Goal: Task Accomplishment & Management: Complete application form

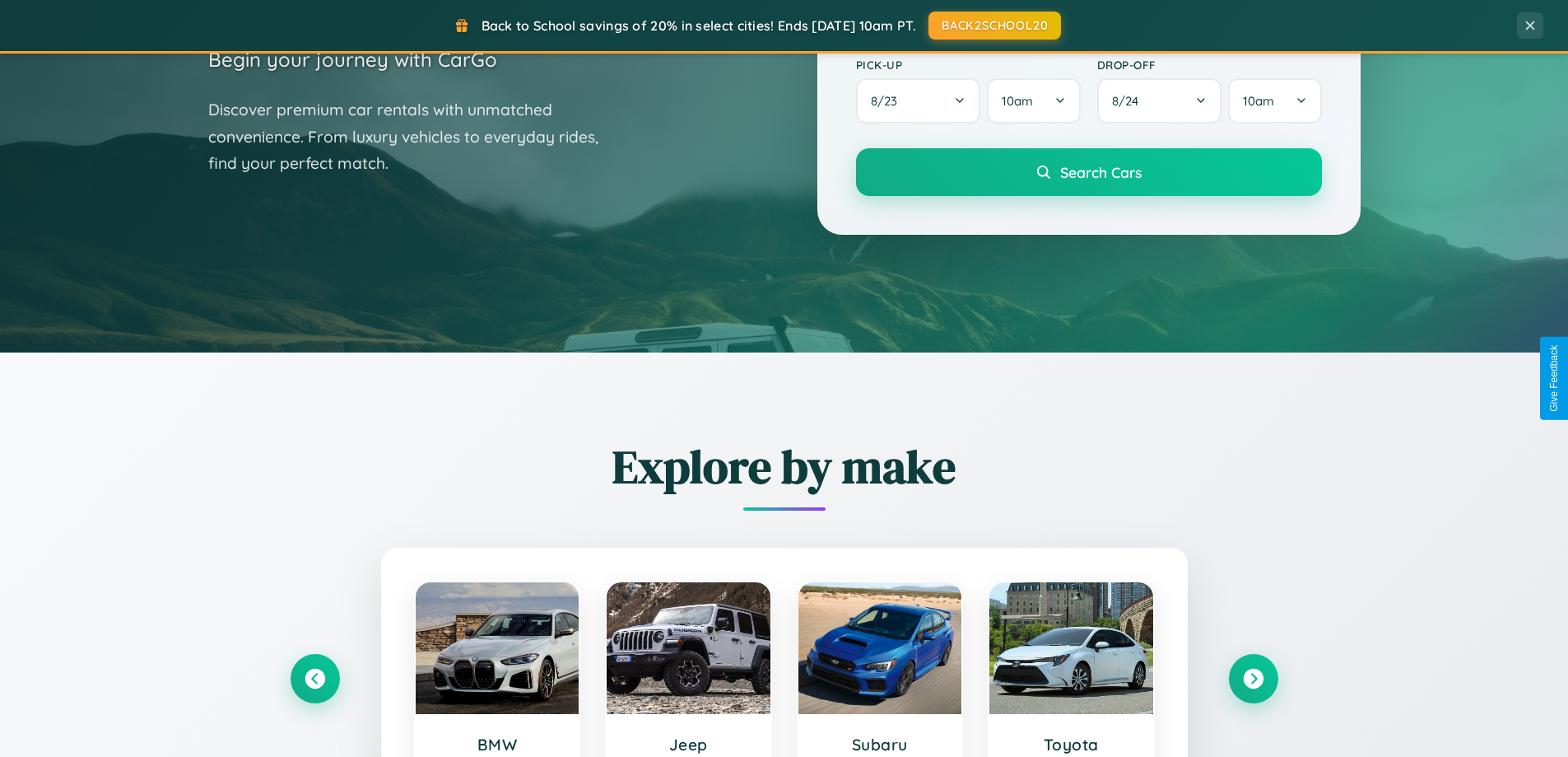
scroll to position [710, 0]
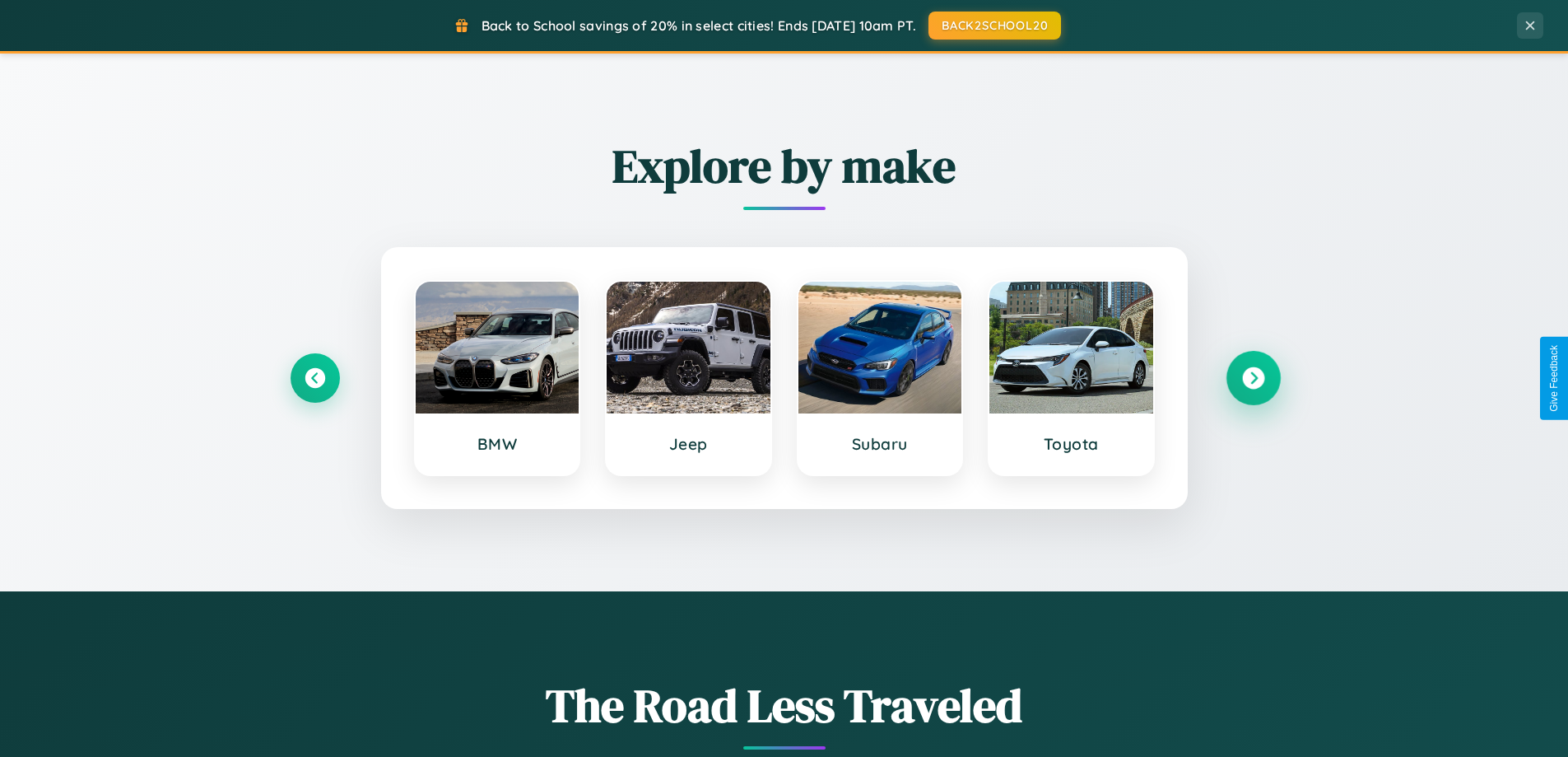
click at [1253, 378] on icon at bounding box center [1253, 378] width 22 height 22
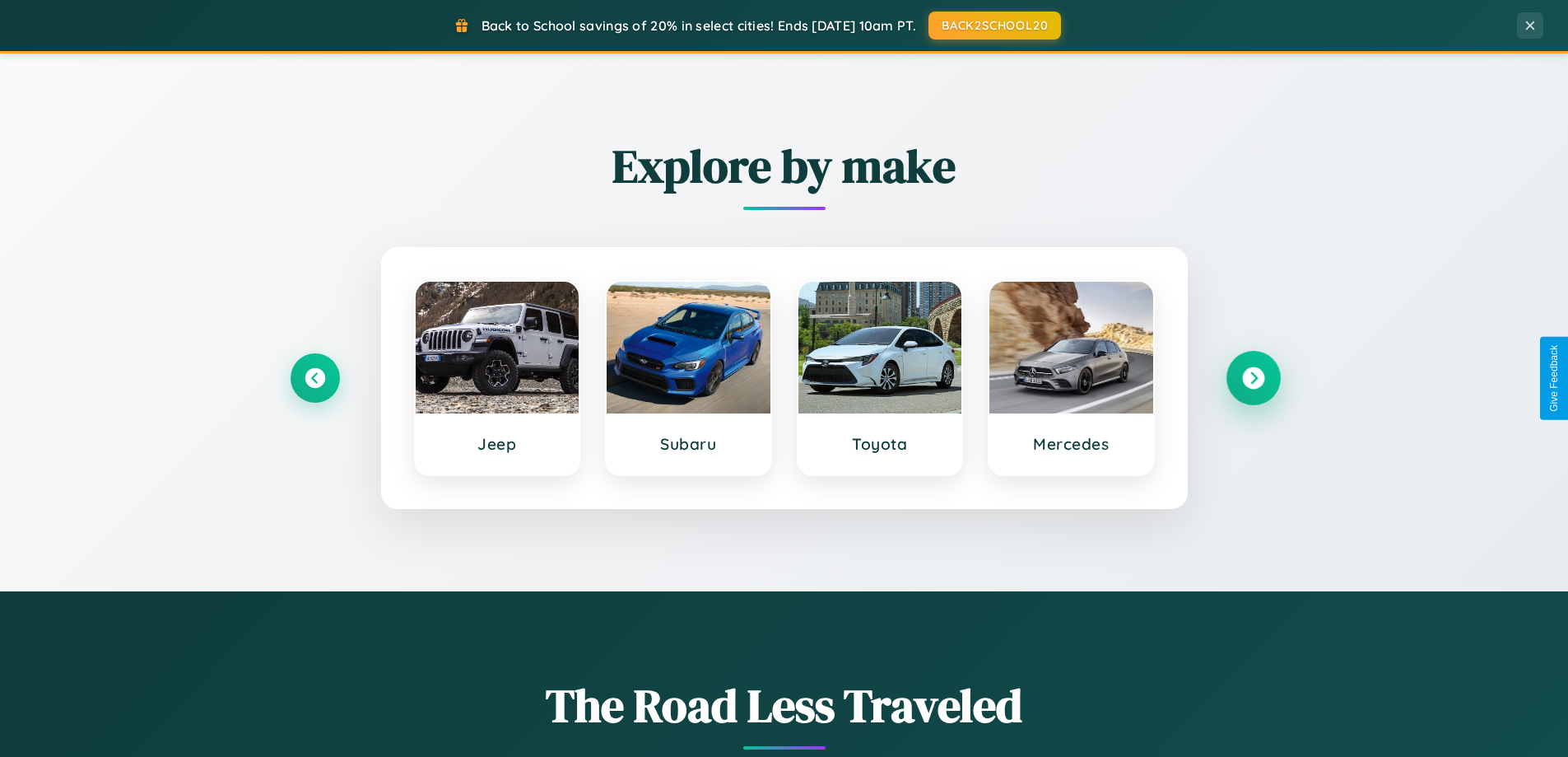
click at [1253, 378] on icon at bounding box center [1253, 378] width 22 height 22
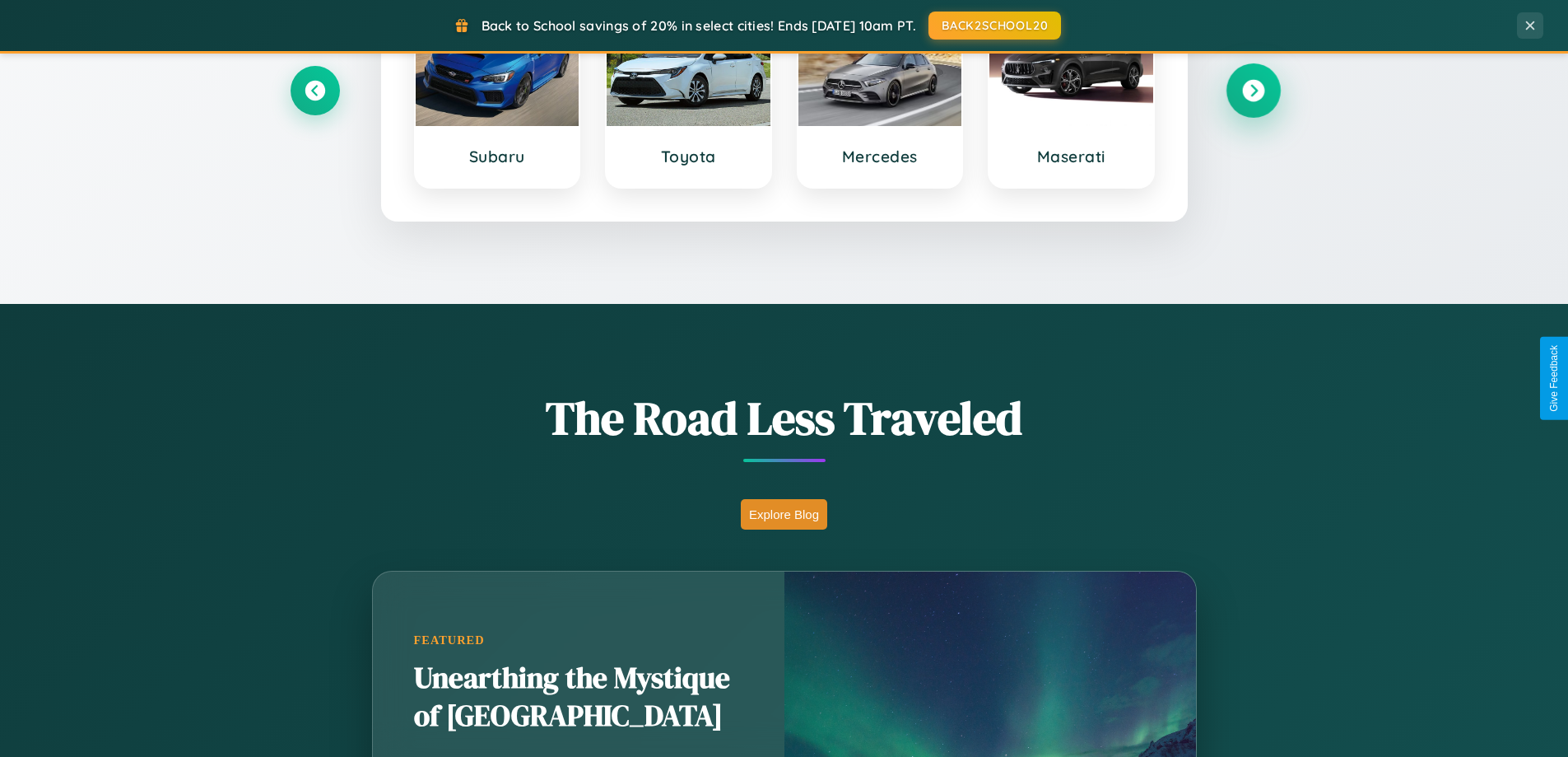
scroll to position [3169, 0]
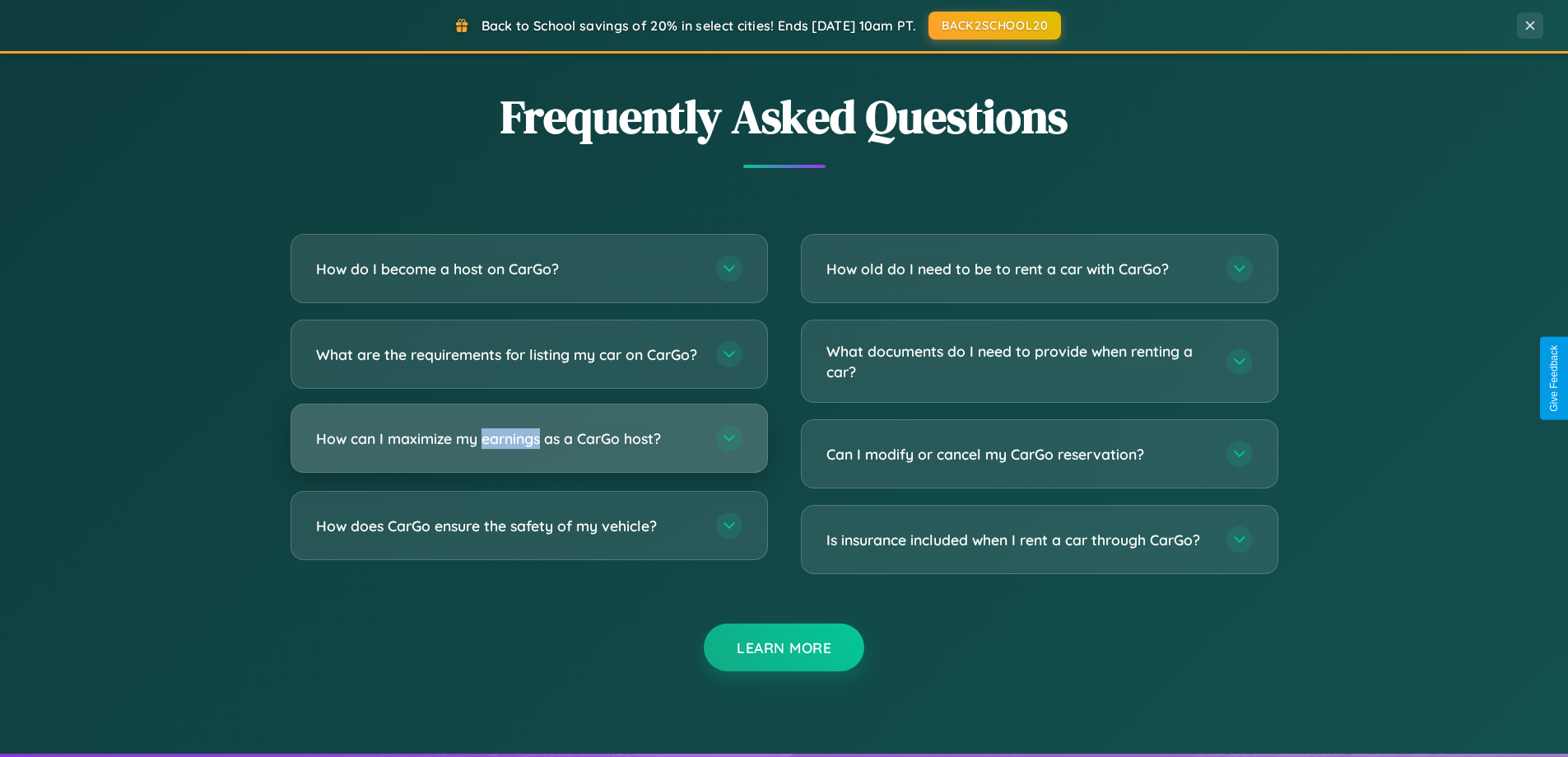
click at [529, 449] on h3 "How can I maximize my earnings as a CarGo host?" at bounding box center [507, 438] width 383 height 21
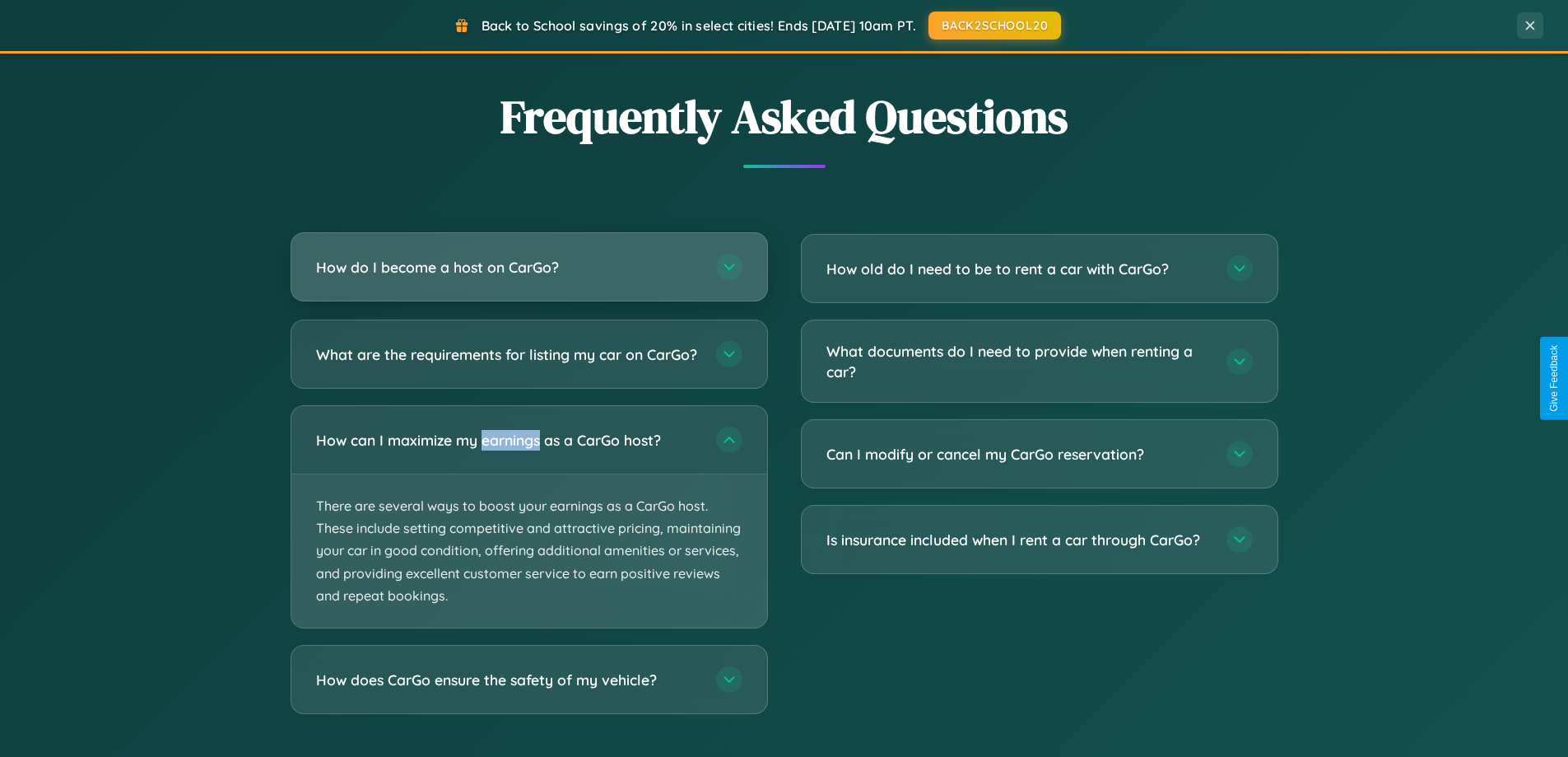
click at [529, 269] on h3 "How do I become a host on CarGo?" at bounding box center [507, 267] width 383 height 21
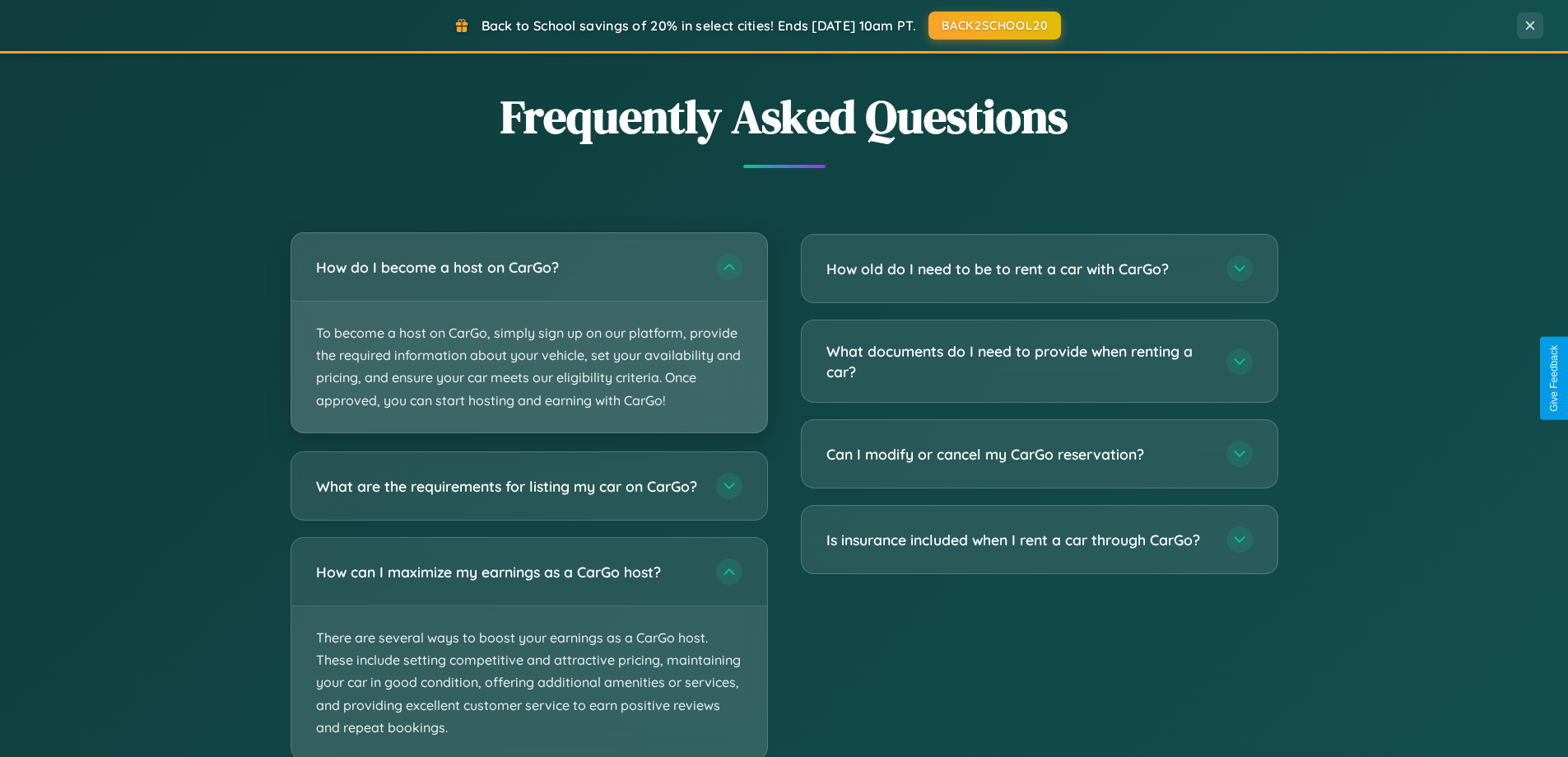
click at [529, 332] on p "To become a host on CarGo, simply sign up on our platform, provide the required…" at bounding box center [529, 367] width 476 height 131
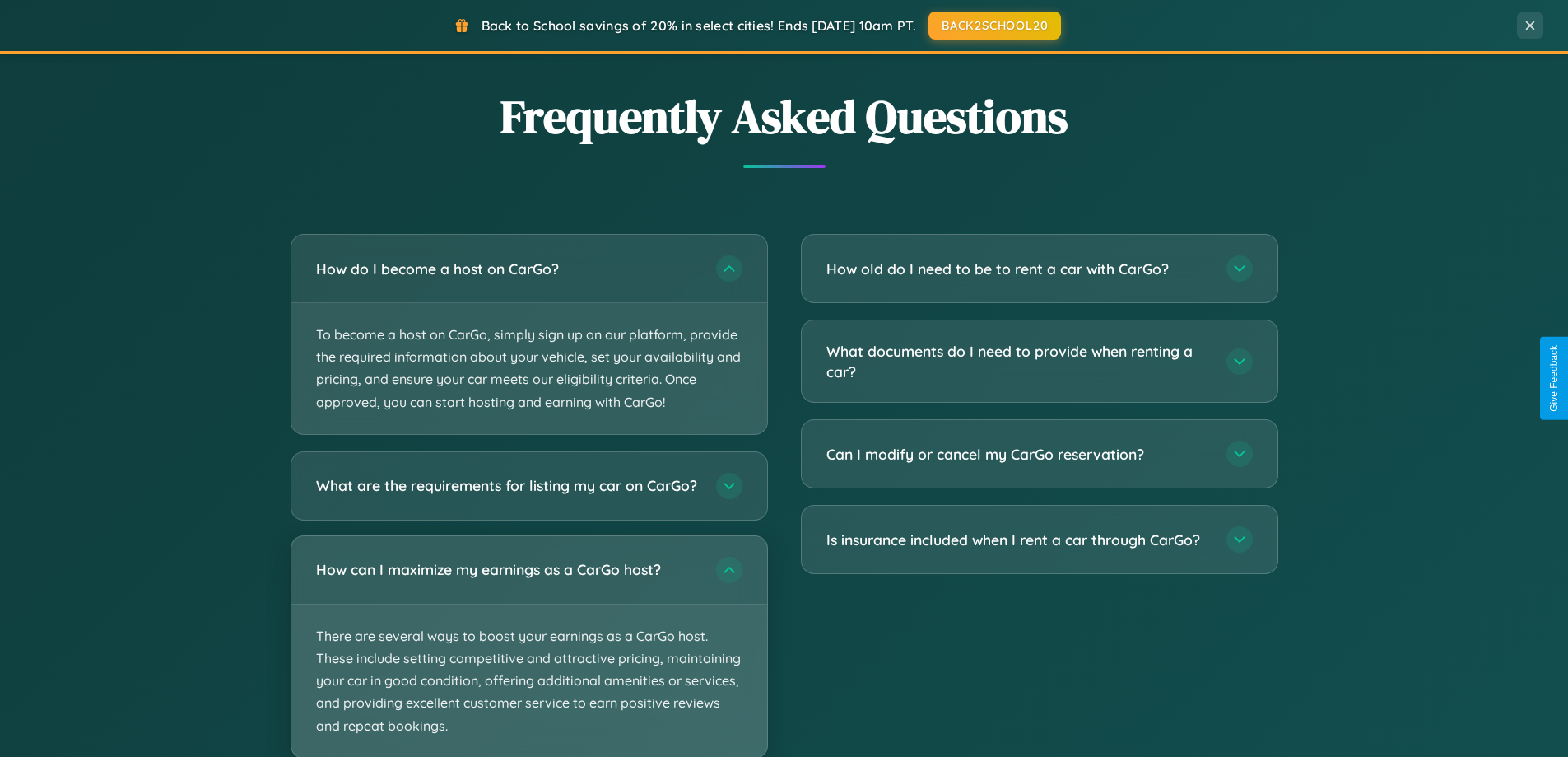
click at [529, 653] on p "There are several ways to boost your earnings as a CarGo host. These include se…" at bounding box center [529, 681] width 476 height 154
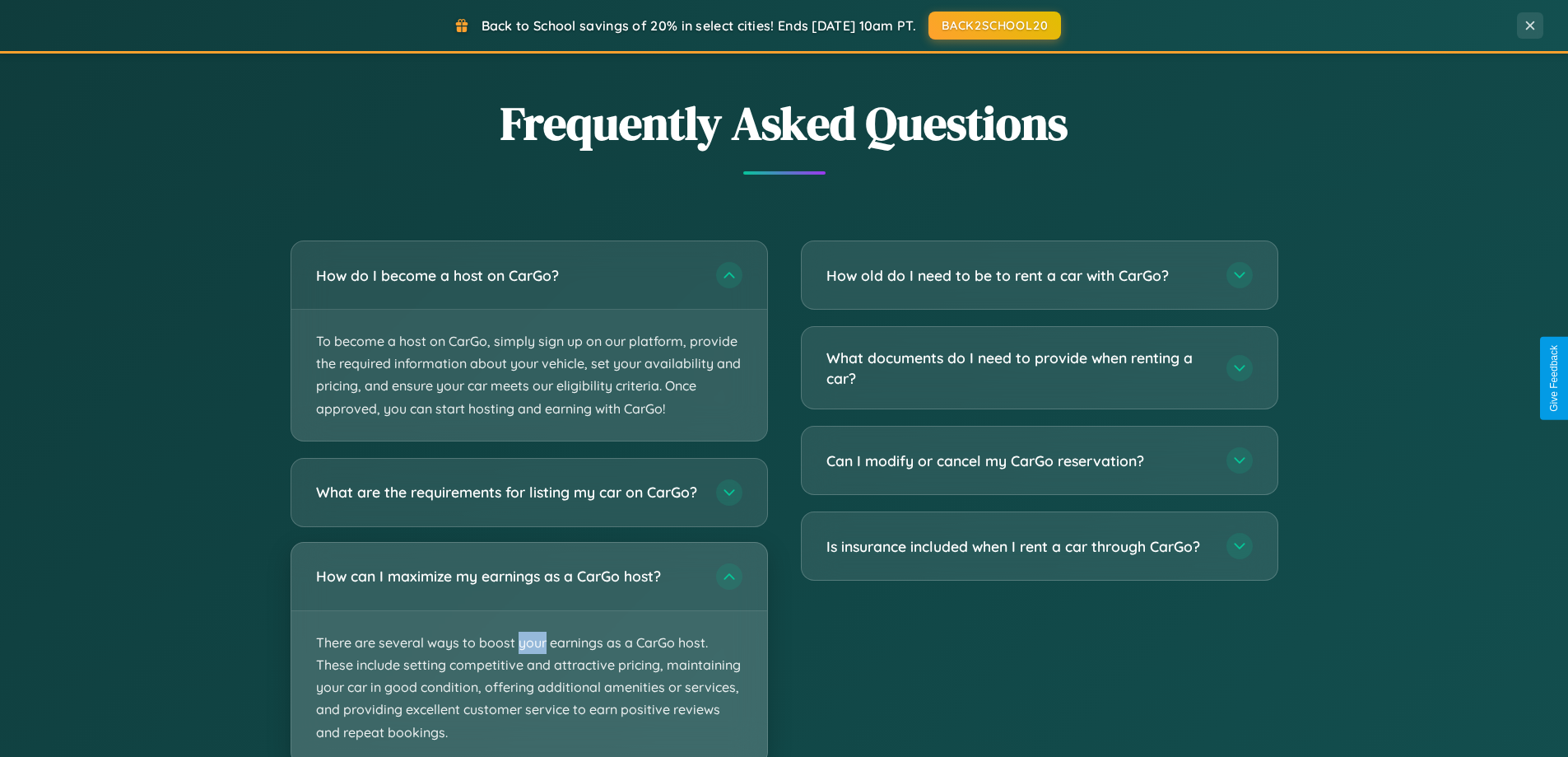
scroll to position [2647, 0]
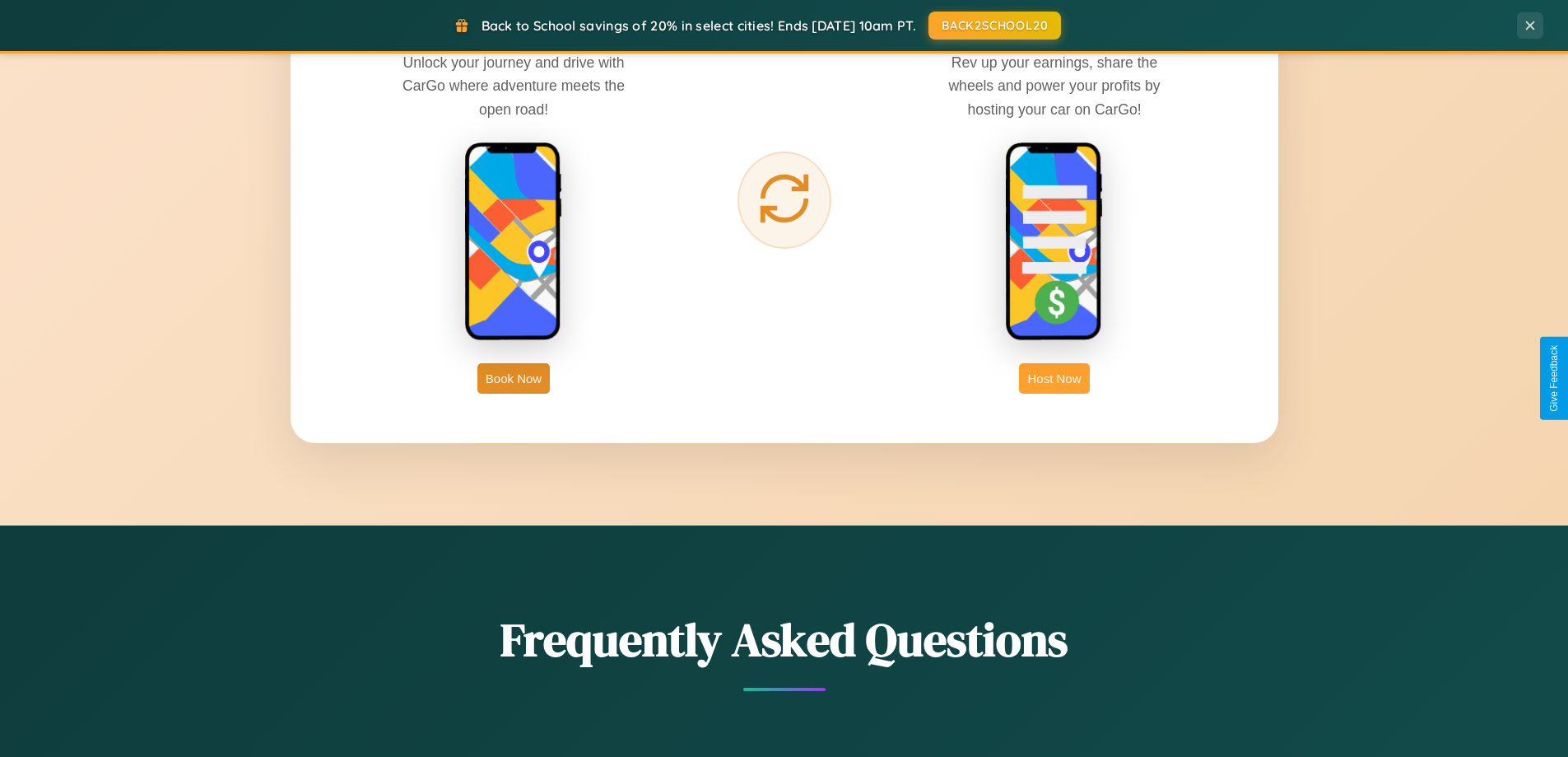
click at [1055, 378] on button "Host Now" at bounding box center [1054, 378] width 70 height 30
